Goal: Use online tool/utility

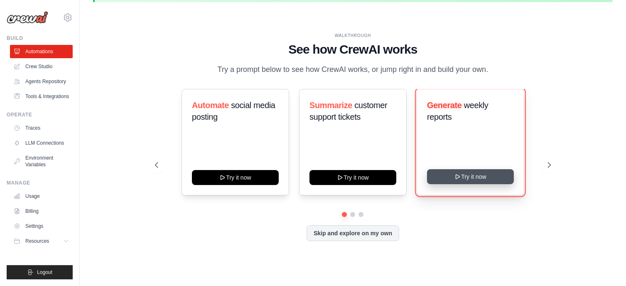
click at [469, 181] on button "Try it now" at bounding box center [470, 176] width 87 height 15
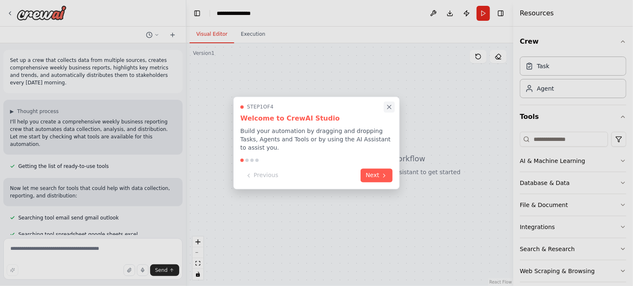
click at [389, 108] on icon "Close walkthrough" at bounding box center [388, 106] width 7 height 7
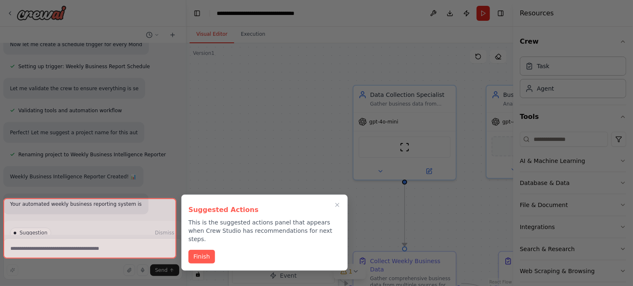
scroll to position [640, 0]
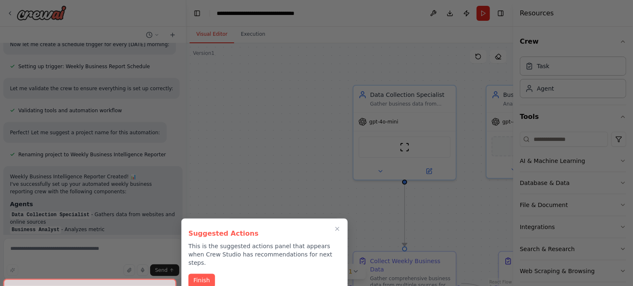
click at [293, 78] on div at bounding box center [316, 143] width 633 height 286
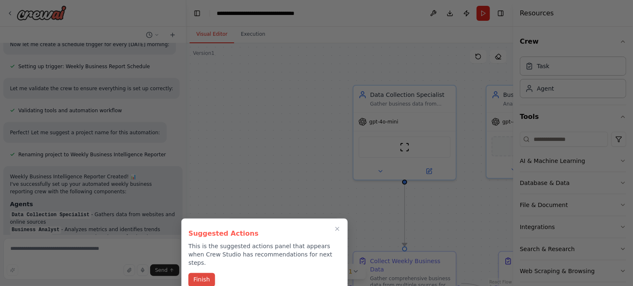
click at [194, 273] on button "Finish" at bounding box center [201, 280] width 27 height 14
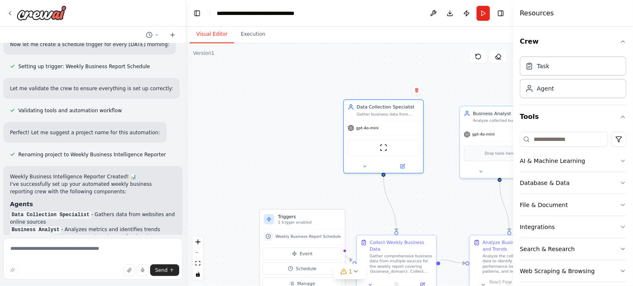
drag, startPoint x: 368, startPoint y: 178, endPoint x: 340, endPoint y: 170, distance: 29.1
click at [340, 170] on div ".deletable-edge-delete-btn { width: 20px; height: 20px; border: 0px solid #ffff…" at bounding box center [349, 164] width 327 height 243
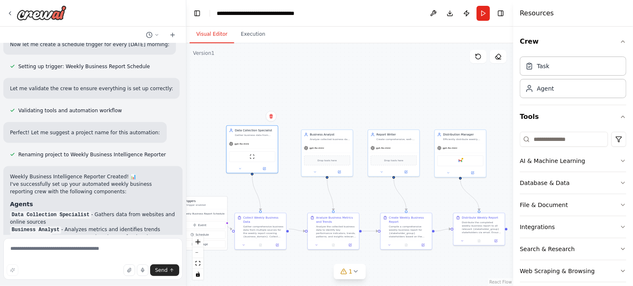
drag, startPoint x: 324, startPoint y: 178, endPoint x: 177, endPoint y: 169, distance: 147.0
click at [177, 169] on div "Set up a crew that collects data from multiple sources, creates comprehensive w…" at bounding box center [316, 143] width 633 height 286
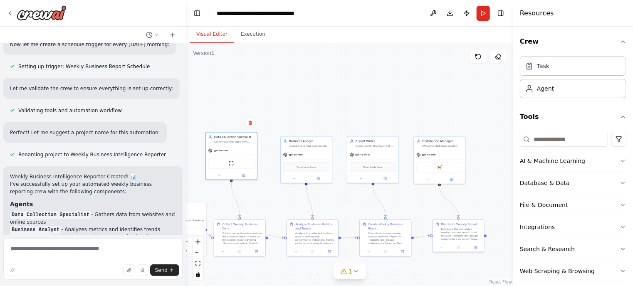
drag, startPoint x: 435, startPoint y: 76, endPoint x: 411, endPoint y: 83, distance: 25.0
click at [411, 83] on div ".deletable-edge-delete-btn { width: 20px; height: 20px; border: 0px solid #ffff…" at bounding box center [349, 164] width 327 height 243
